Goal: Transaction & Acquisition: Book appointment/travel/reservation

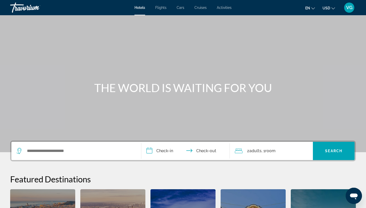
click at [161, 9] on span "Flights" at bounding box center [160, 8] width 11 height 4
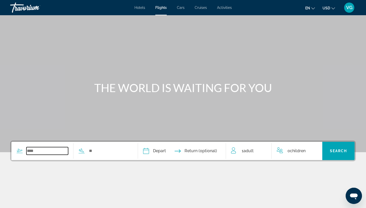
click at [30, 151] on input "Search widget" at bounding box center [47, 151] width 42 height 8
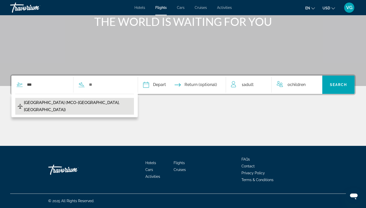
click at [84, 104] on span "[GEOGRAPHIC_DATA] (MCO-[GEOGRAPHIC_DATA], [GEOGRAPHIC_DATA])" at bounding box center [77, 106] width 107 height 14
type input "**********"
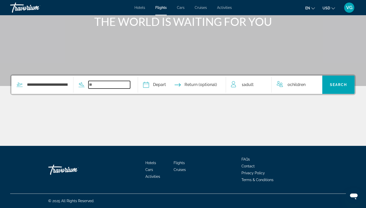
click at [99, 86] on input "Search widget" at bounding box center [109, 85] width 42 height 8
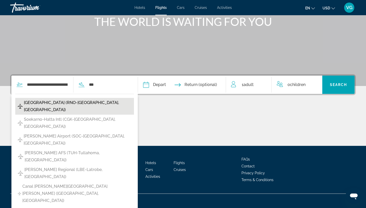
click at [87, 101] on span "[GEOGRAPHIC_DATA] (RNO-[GEOGRAPHIC_DATA], [GEOGRAPHIC_DATA])" at bounding box center [77, 106] width 107 height 14
type input "**********"
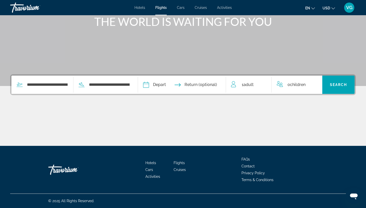
click at [161, 85] on input "Depart date" at bounding box center [163, 86] width 43 height 20
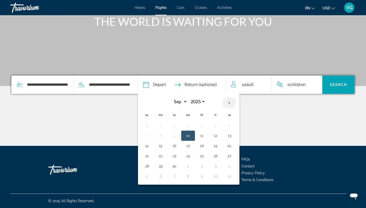
click at [236, 103] on th "Next month" at bounding box center [229, 103] width 14 height 11
select select "*"
click at [165, 134] on button "6" at bounding box center [161, 135] width 8 height 7
type input "**********"
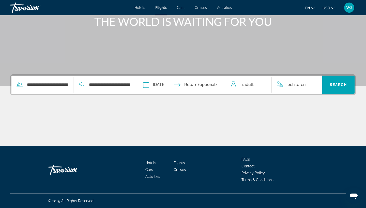
click at [217, 89] on input "Return date" at bounding box center [206, 86] width 43 height 20
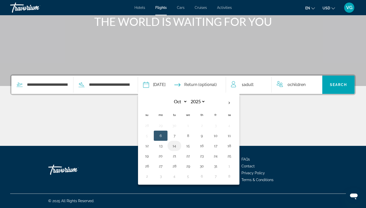
click at [178, 147] on button "14" at bounding box center [174, 146] width 8 height 7
type input "**********"
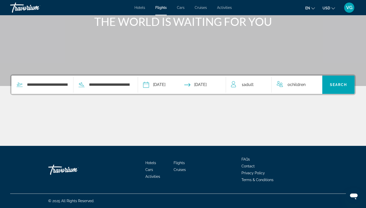
click at [261, 85] on div "1 Adult Adults" at bounding box center [251, 84] width 40 height 7
click at [264, 84] on icon "Increment adults" at bounding box center [264, 84] width 5 height 5
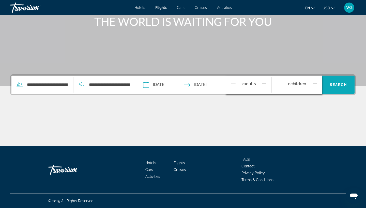
click at [345, 84] on span "Search" at bounding box center [338, 85] width 17 height 4
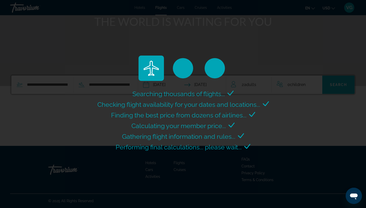
scroll to position [0, 0]
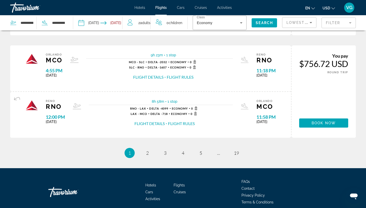
scroll to position [523, 0]
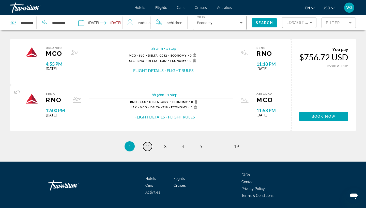
click at [147, 149] on span "2" at bounding box center [147, 147] width 3 height 6
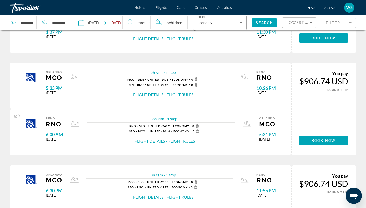
scroll to position [294, 0]
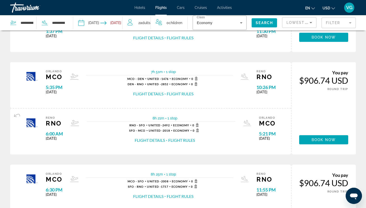
click at [147, 155] on div "Reno RNO 6:00 AM [DATE] 8h 21m 1 stop 1 stop RNO - SFO United - 2492 Economy 0 …" at bounding box center [150, 132] width 281 height 46
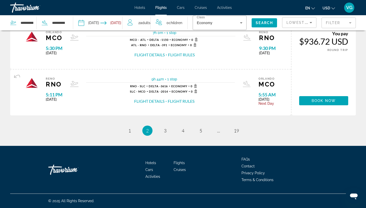
scroll to position [548, 0]
click at [166, 130] on span "3" at bounding box center [165, 131] width 3 height 6
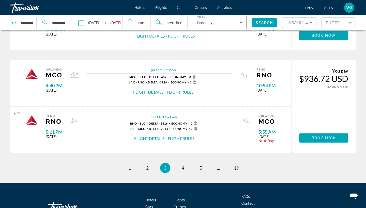
scroll to position [508, 0]
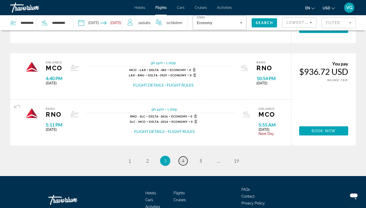
click at [182, 164] on span "4" at bounding box center [183, 161] width 3 height 6
